Goal: Task Accomplishment & Management: Use online tool/utility

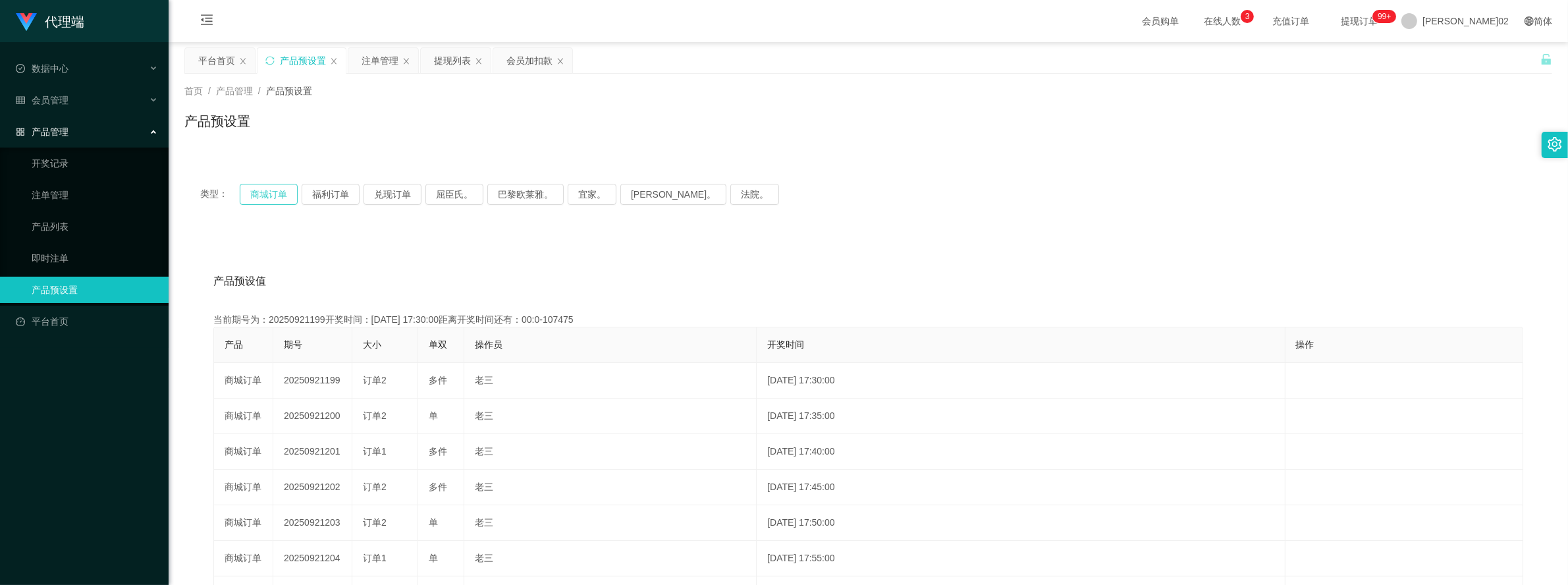
click at [295, 193] on button "商城订单" at bounding box center [268, 195] width 58 height 22
click at [293, 195] on button "商城订单" at bounding box center [268, 195] width 58 height 22
click at [282, 197] on button "商城订单" at bounding box center [268, 195] width 58 height 22
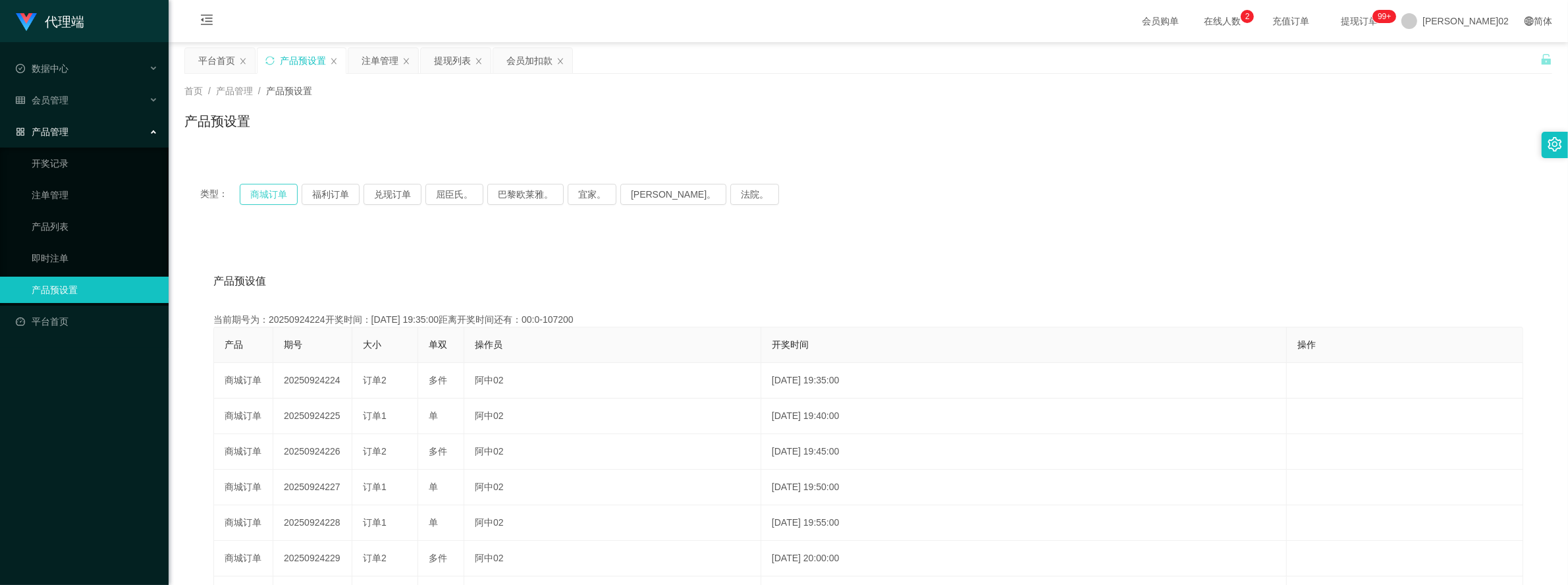
click at [295, 198] on button "商城订单" at bounding box center [268, 195] width 58 height 22
click at [290, 196] on button "商城订单" at bounding box center [268, 195] width 58 height 22
click at [285, 202] on button "商城订单" at bounding box center [268, 195] width 58 height 22
click at [269, 201] on button "商城订单" at bounding box center [268, 195] width 58 height 22
click at [287, 189] on button "商城订单" at bounding box center [268, 195] width 58 height 22
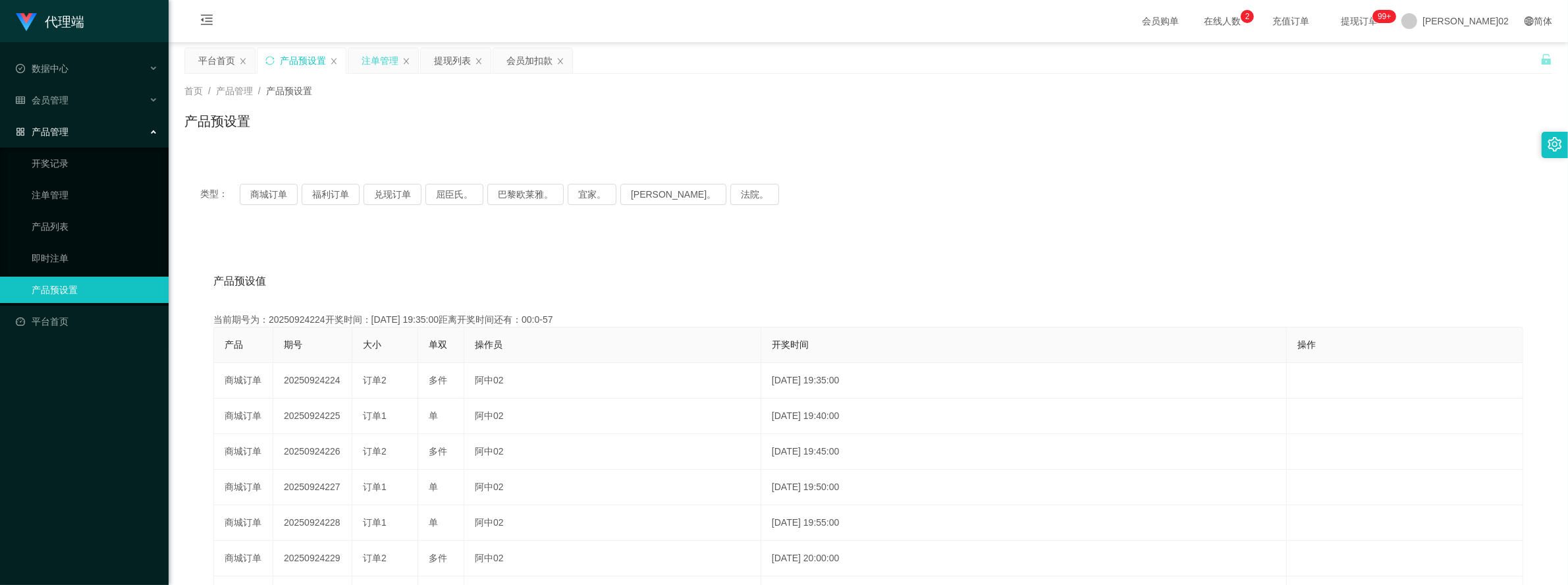
click at [377, 57] on div "注单管理" at bounding box center [381, 61] width 37 height 25
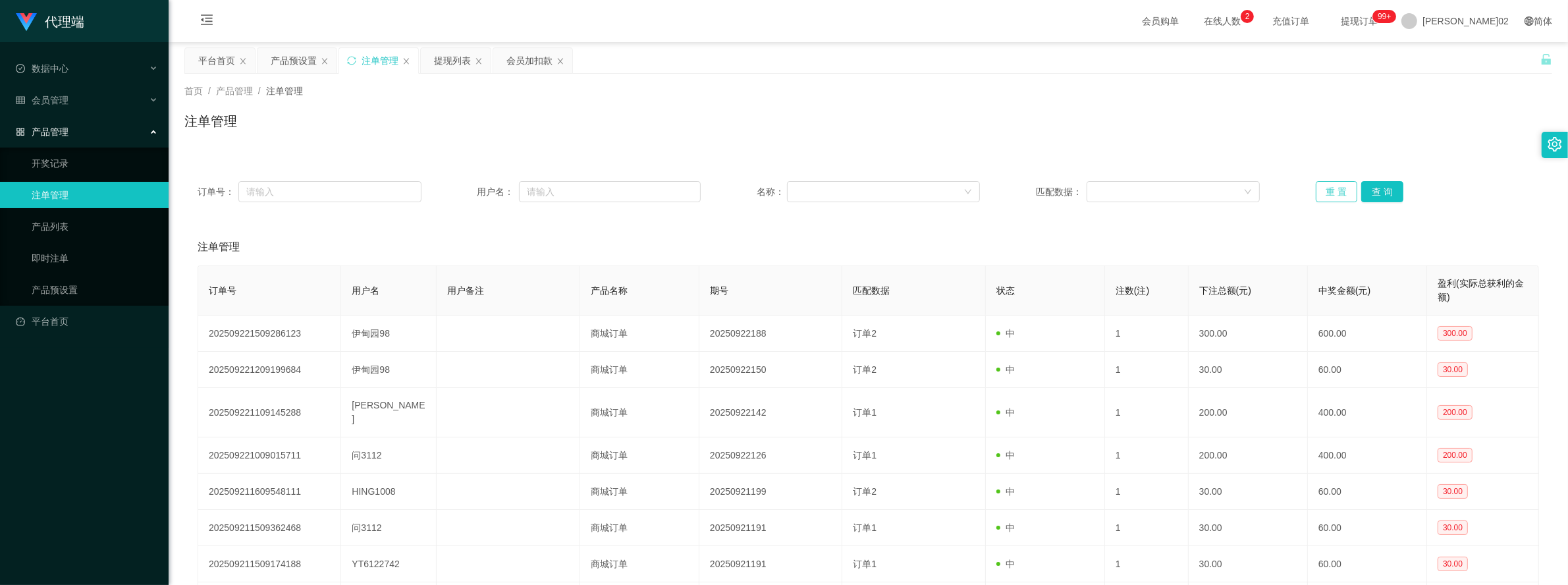
click at [1332, 189] on button "重 置" at bounding box center [1336, 192] width 42 height 22
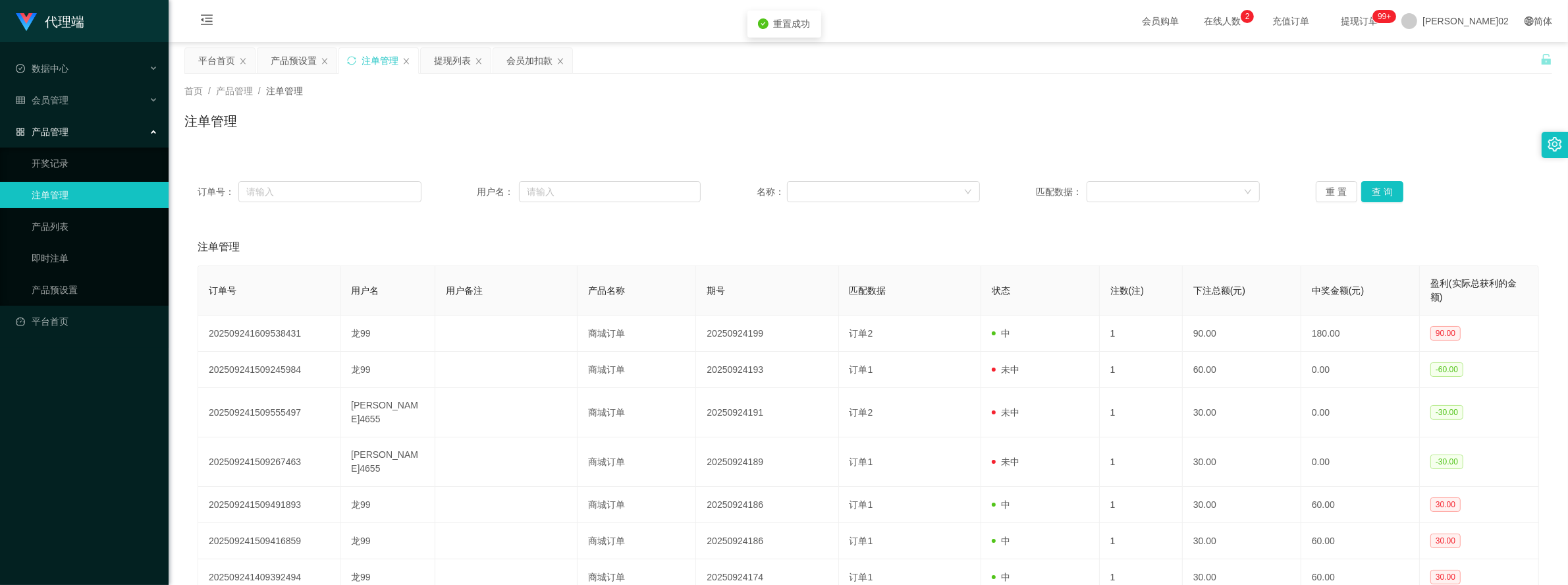
click at [1308, 154] on div "订单号： 用户名： 名称： 匹配数据： 重 置 查 询 注单管理 订单号 用户名 用户备注 产品名称 期号 匹配数据 状态 注数(注) 下注总额(元) 中奖金…" at bounding box center [869, 456] width 1368 height 608
click at [1328, 193] on button "重 置" at bounding box center [1336, 192] width 42 height 22
click at [1334, 157] on div "订单号： 用户名： 名称： 匹配数据： 重 置 查 询 注单管理 订单号 用户名 用户备注 产品名称 期号 匹配数据 状态 注数(注) 下注总额(元) 中奖金…" at bounding box center [869, 456] width 1368 height 608
click at [1319, 189] on button "重 置" at bounding box center [1336, 192] width 42 height 22
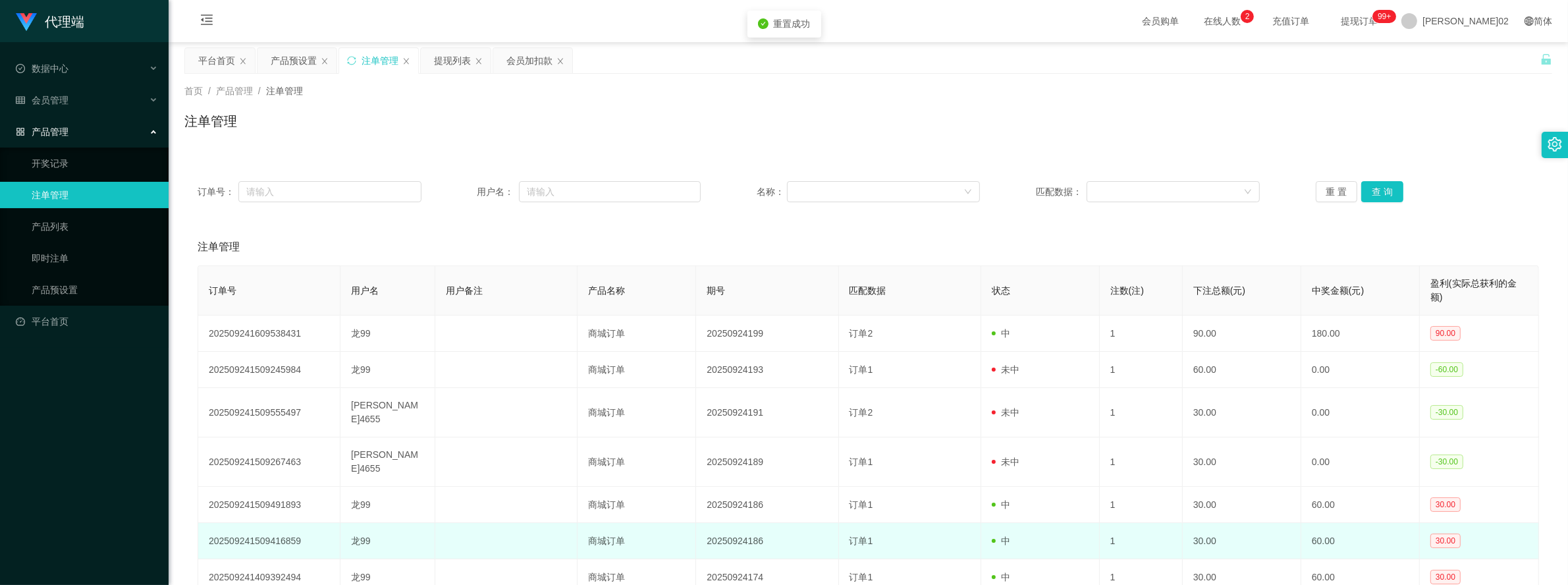
click at [1138, 523] on td "1" at bounding box center [1142, 541] width 83 height 36
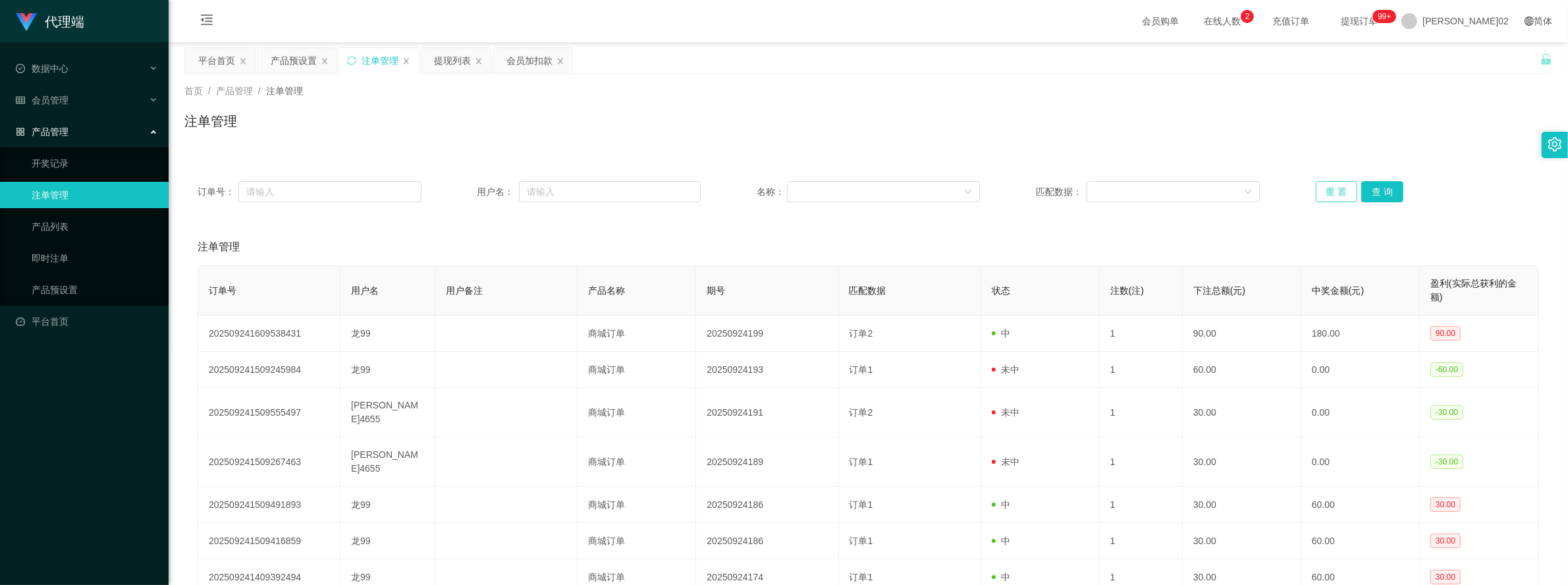
click at [1349, 186] on button "重 置" at bounding box center [1336, 192] width 42 height 22
click at [1346, 186] on button "重 置" at bounding box center [1336, 192] width 42 height 22
click at [1337, 193] on button "重 置" at bounding box center [1336, 192] width 42 height 22
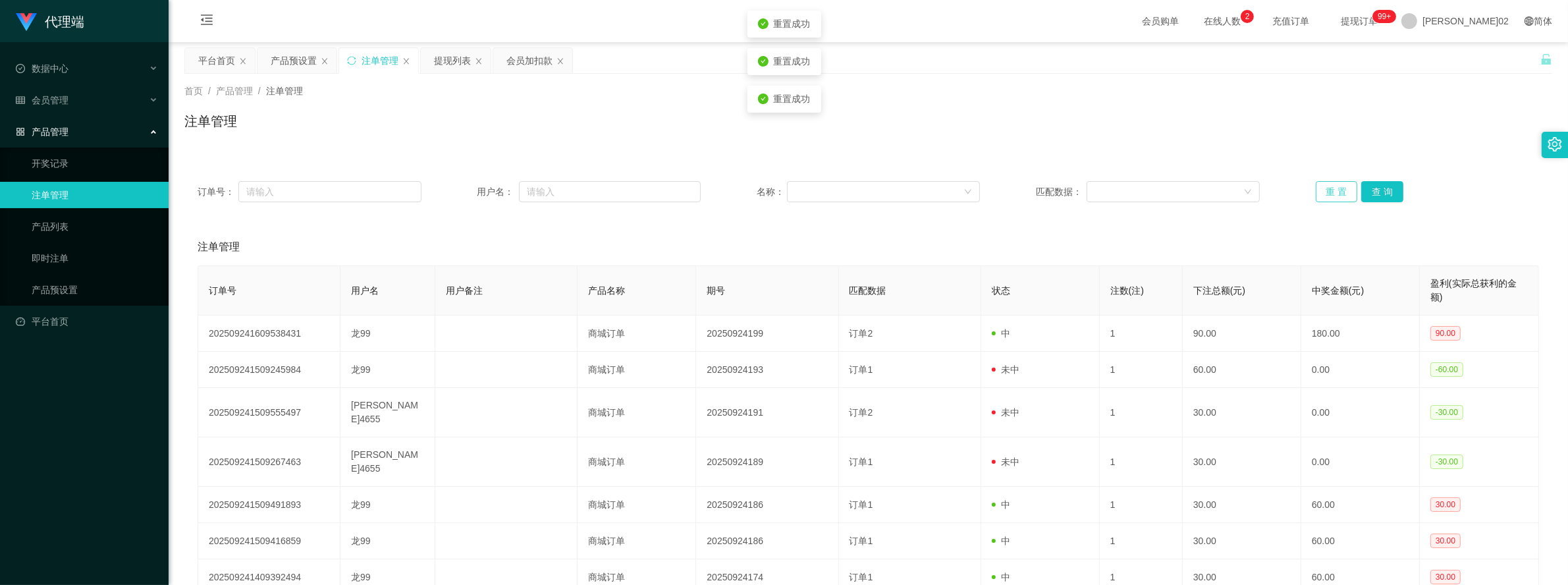
click at [1337, 193] on button "重 置" at bounding box center [1336, 192] width 42 height 22
click at [514, 61] on div "会员加扣款" at bounding box center [529, 61] width 46 height 25
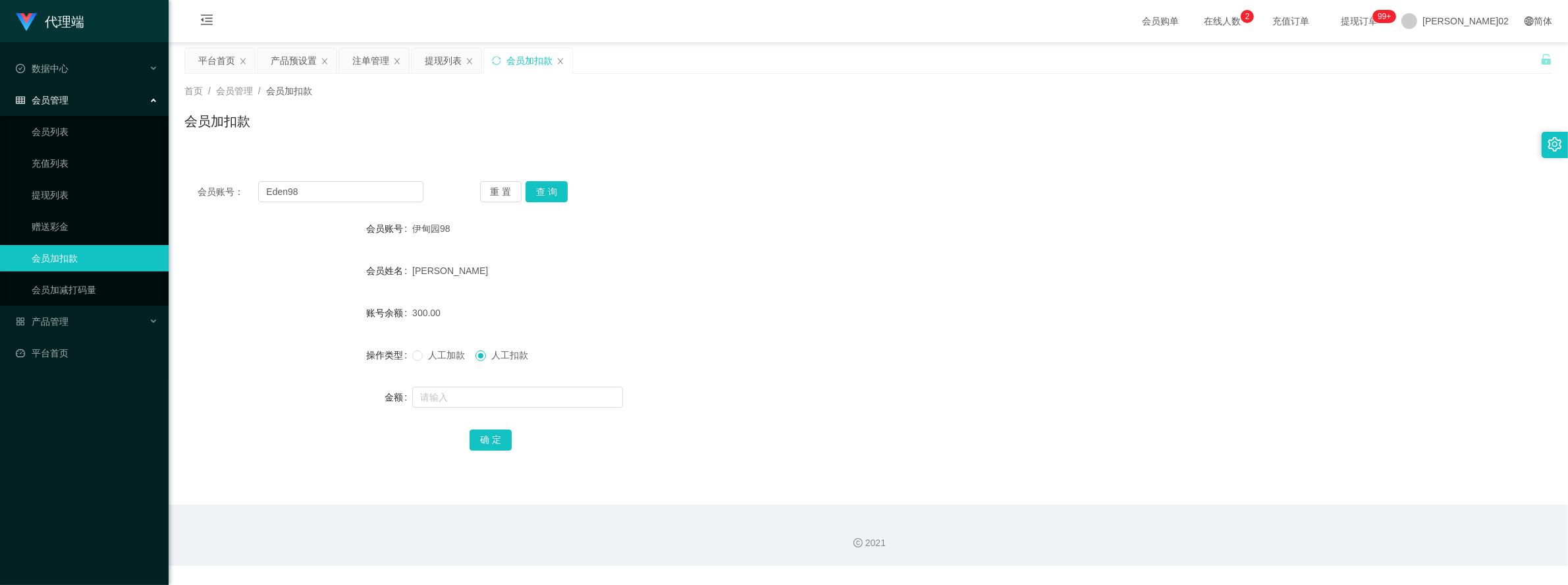
click at [354, 208] on div "会员账号： Eden98 重 置 查 询 会员账号 伊甸园98 会员姓名 [PERSON_NAME]余额 300.00 操作类型 人工加款 人工扣款 金额 确…" at bounding box center [869, 325] width 1368 height 314
drag, startPoint x: 263, startPoint y: 195, endPoint x: 132, endPoint y: 190, distance: 131.1
click at [132, 190] on section "代理端 数据中心 会员管理 会员列表 充值列表 提现列表 赠送彩金 会员加扣款 会员加减打码量 产品管理 开奖记录 注单管理 产品列表 即时注单 产品预设置 …" at bounding box center [784, 283] width 1568 height 565
paste input "jing3367"
type input "jing3367"
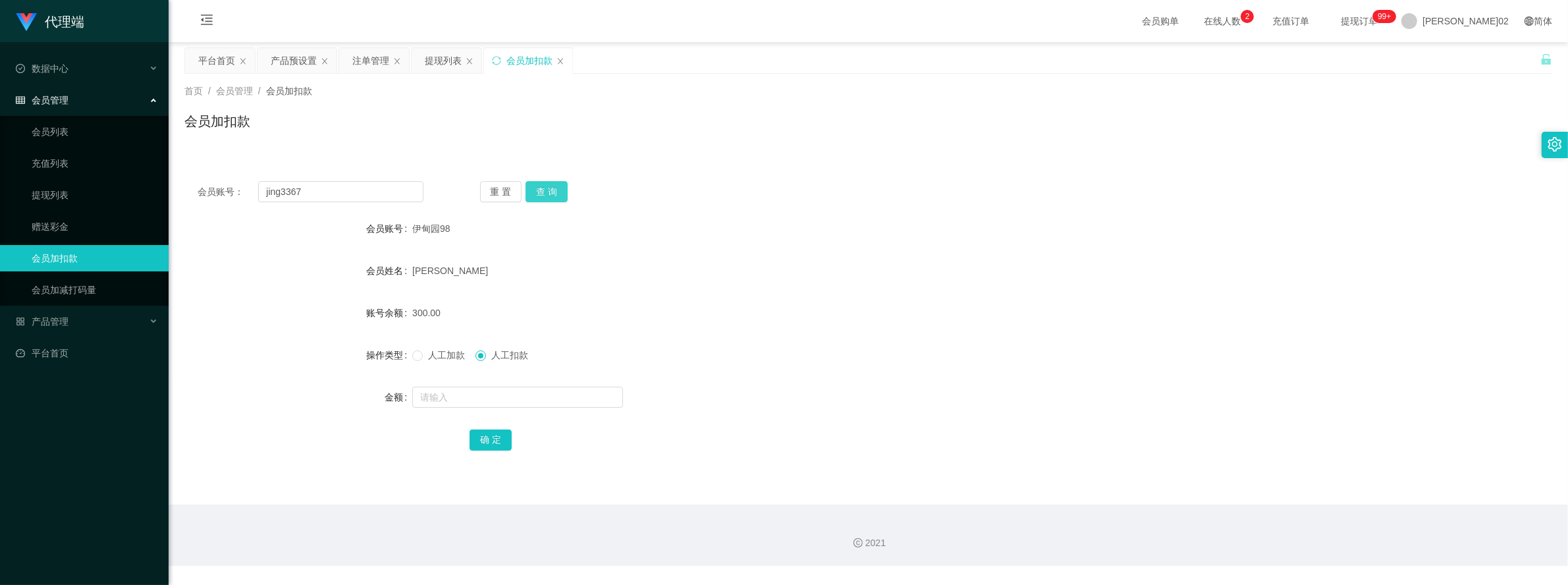
click at [551, 193] on button "查 询" at bounding box center [546, 192] width 42 height 22
click at [854, 277] on div "[PERSON_NAME]" at bounding box center [812, 270] width 798 height 26
click at [548, 199] on button "查 询" at bounding box center [546, 192] width 42 height 22
click at [376, 57] on div "注单管理" at bounding box center [371, 61] width 37 height 25
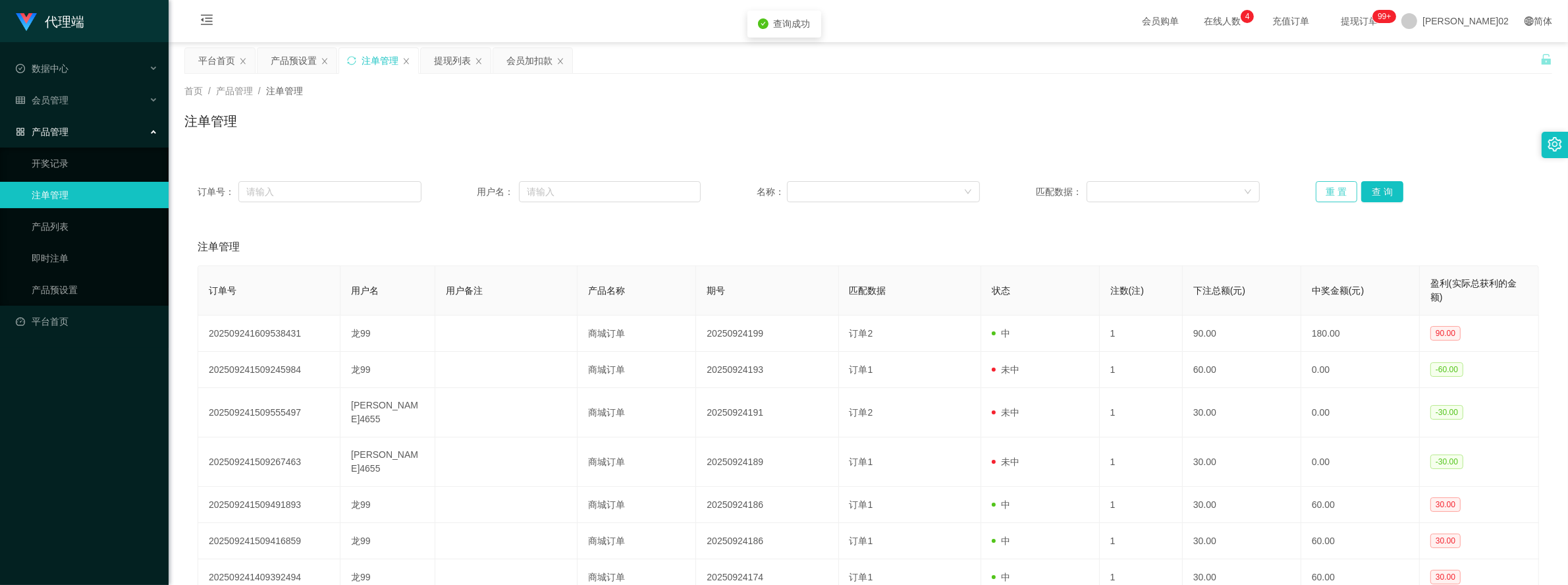
click at [1322, 193] on button "重 置" at bounding box center [1336, 192] width 42 height 22
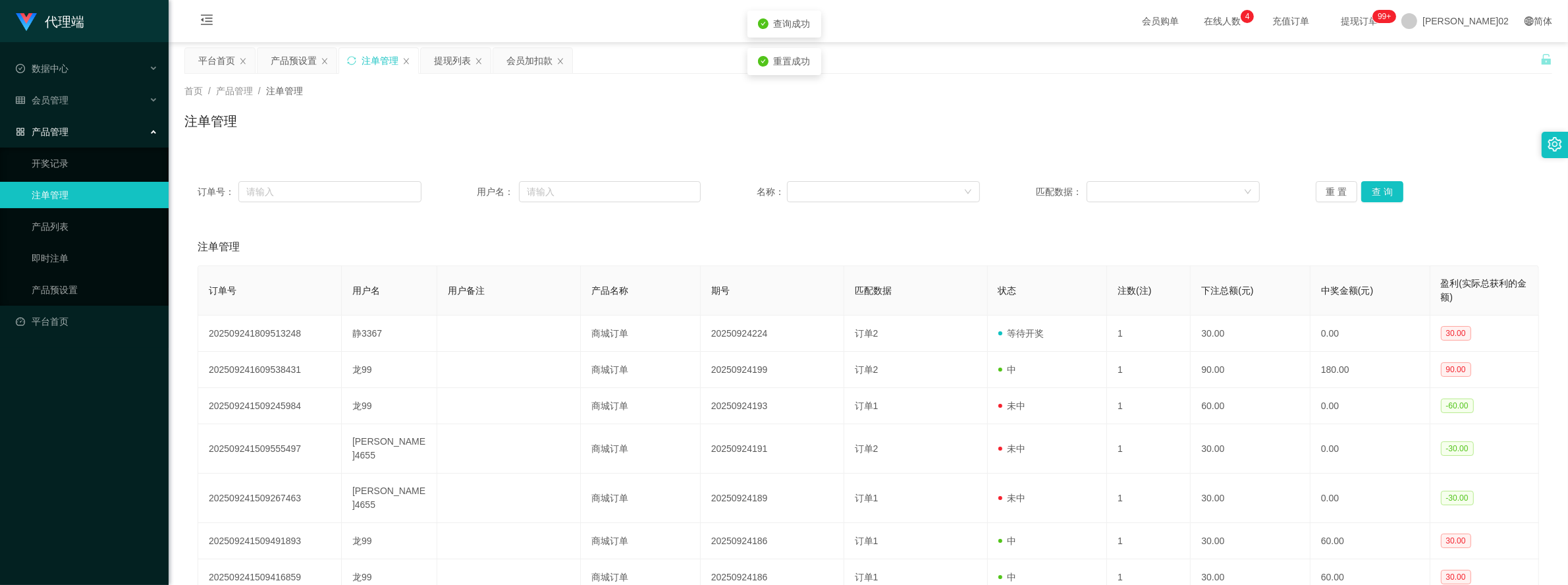
click at [1275, 171] on div "订单号： 用户名： 名称： 匹配数据： 重 置 查 询" at bounding box center [869, 192] width 1368 height 47
click at [1382, 183] on button "查 询" at bounding box center [1382, 192] width 42 height 22
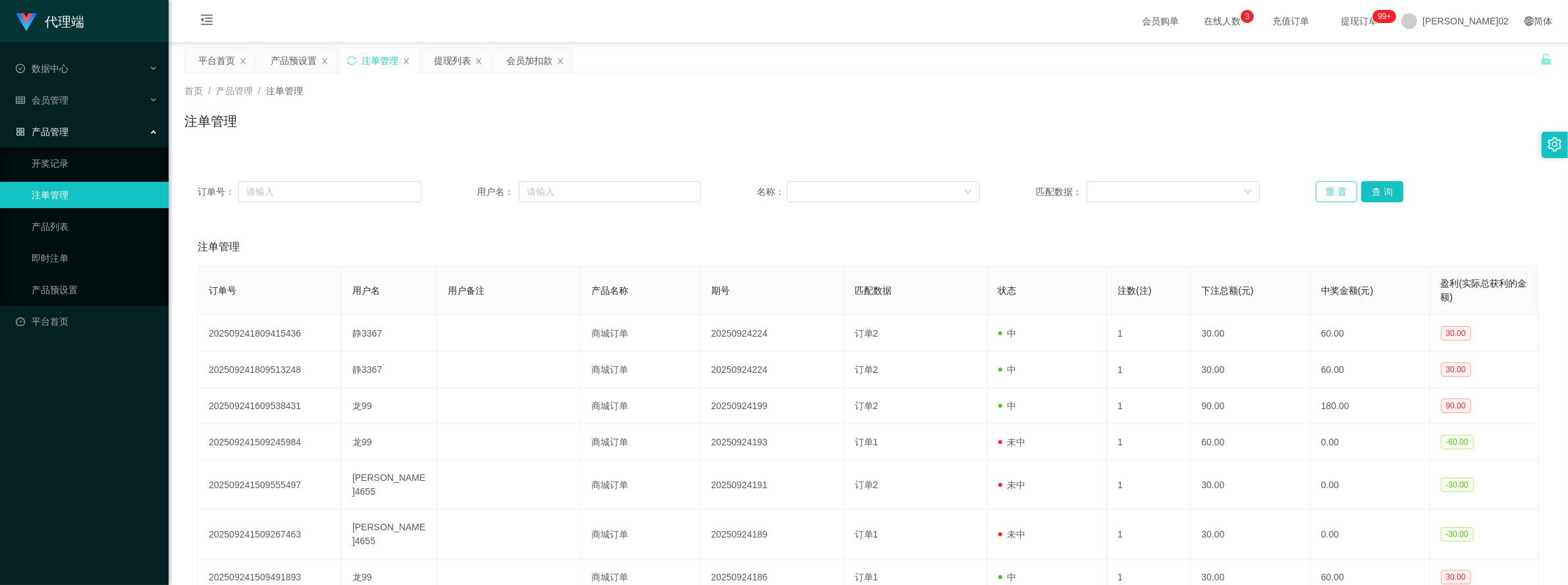
click at [1344, 193] on button "重 置" at bounding box center [1336, 192] width 42 height 22
click at [1358, 132] on div "注单管理" at bounding box center [869, 126] width 1368 height 30
